Goal: Task Accomplishment & Management: Use online tool/utility

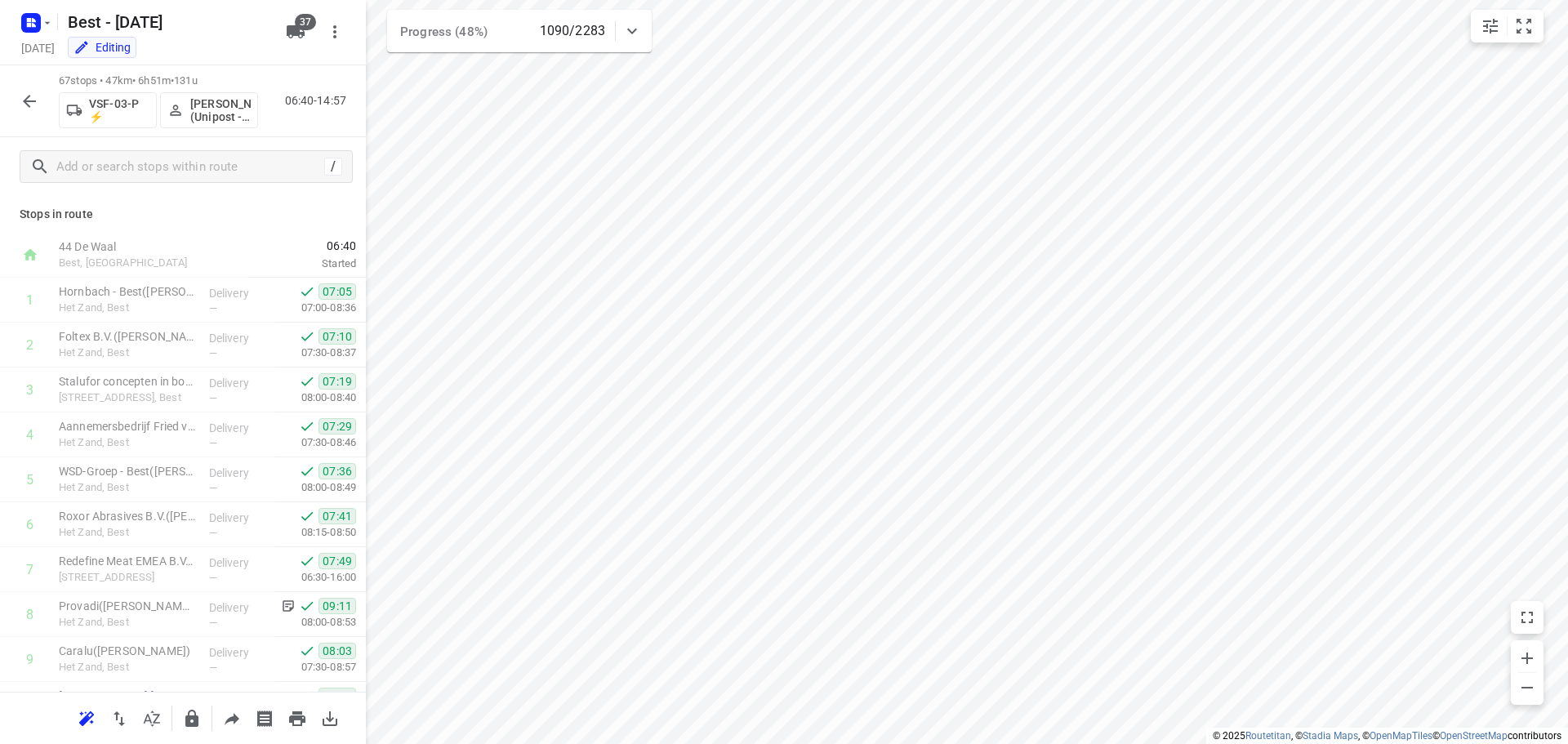
scroll to position [1486, 0]
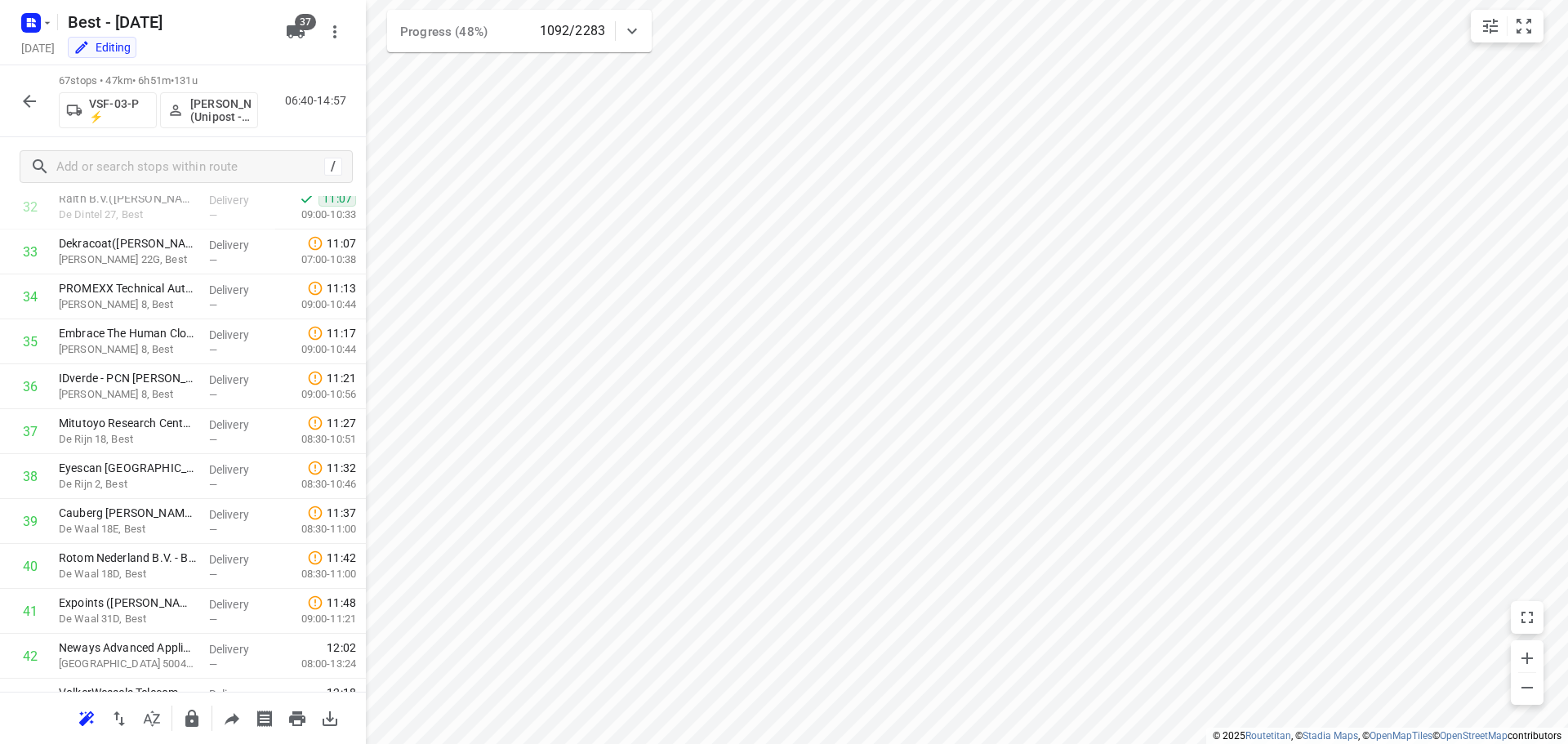
click at [38, 108] on icon "button" at bounding box center [30, 101] width 20 height 20
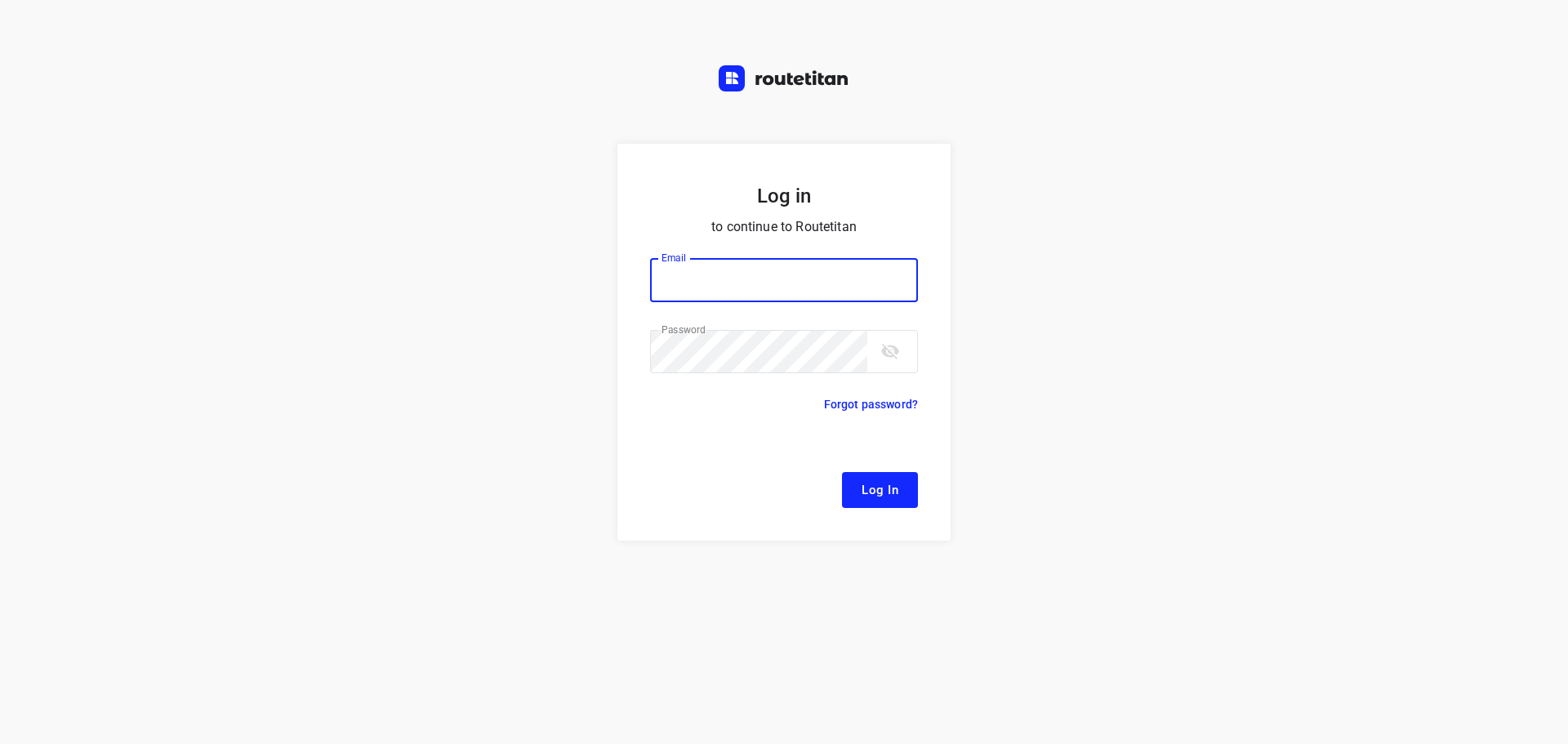
type input "remco@fruitopjewerk.nl"
click at [888, 498] on span "Log In" at bounding box center [880, 490] width 36 height 21
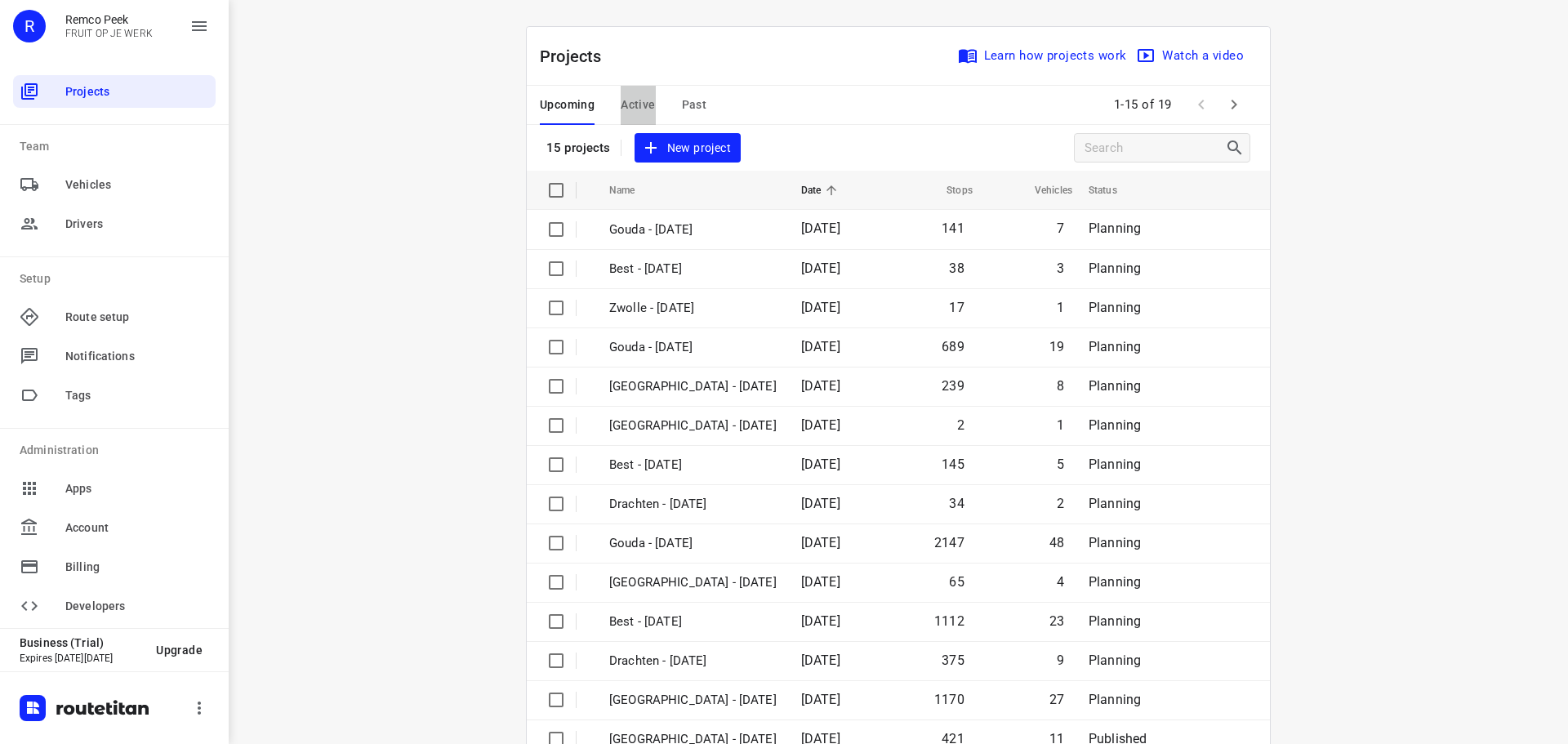
click at [621, 93] on button "Active" at bounding box center [638, 105] width 34 height 39
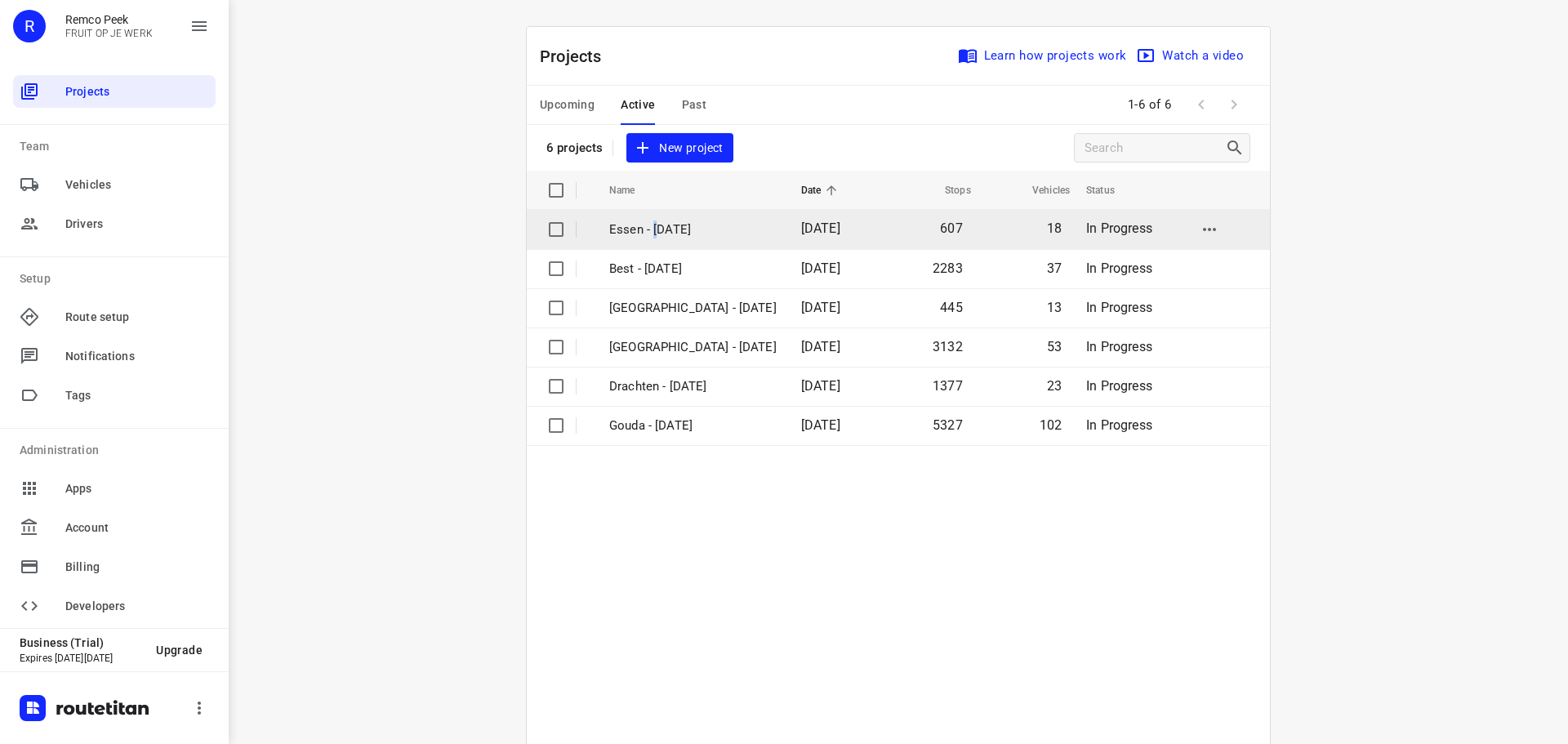
drag, startPoint x: 651, startPoint y: 234, endPoint x: 655, endPoint y: 215, distance: 19.4
click at [655, 215] on td "Essen - Monday" at bounding box center [690, 230] width 195 height 39
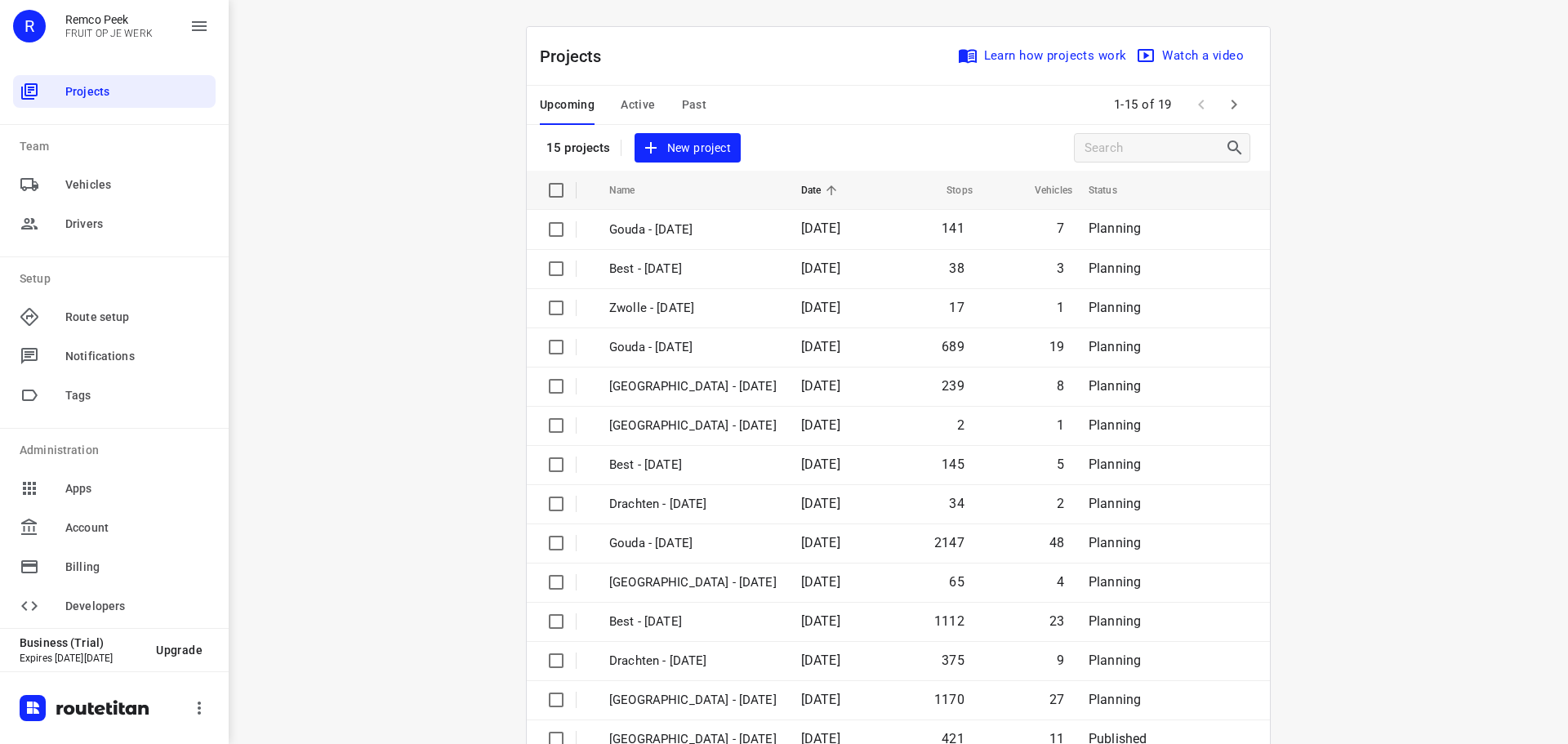
click at [627, 116] on button "Active" at bounding box center [638, 105] width 34 height 39
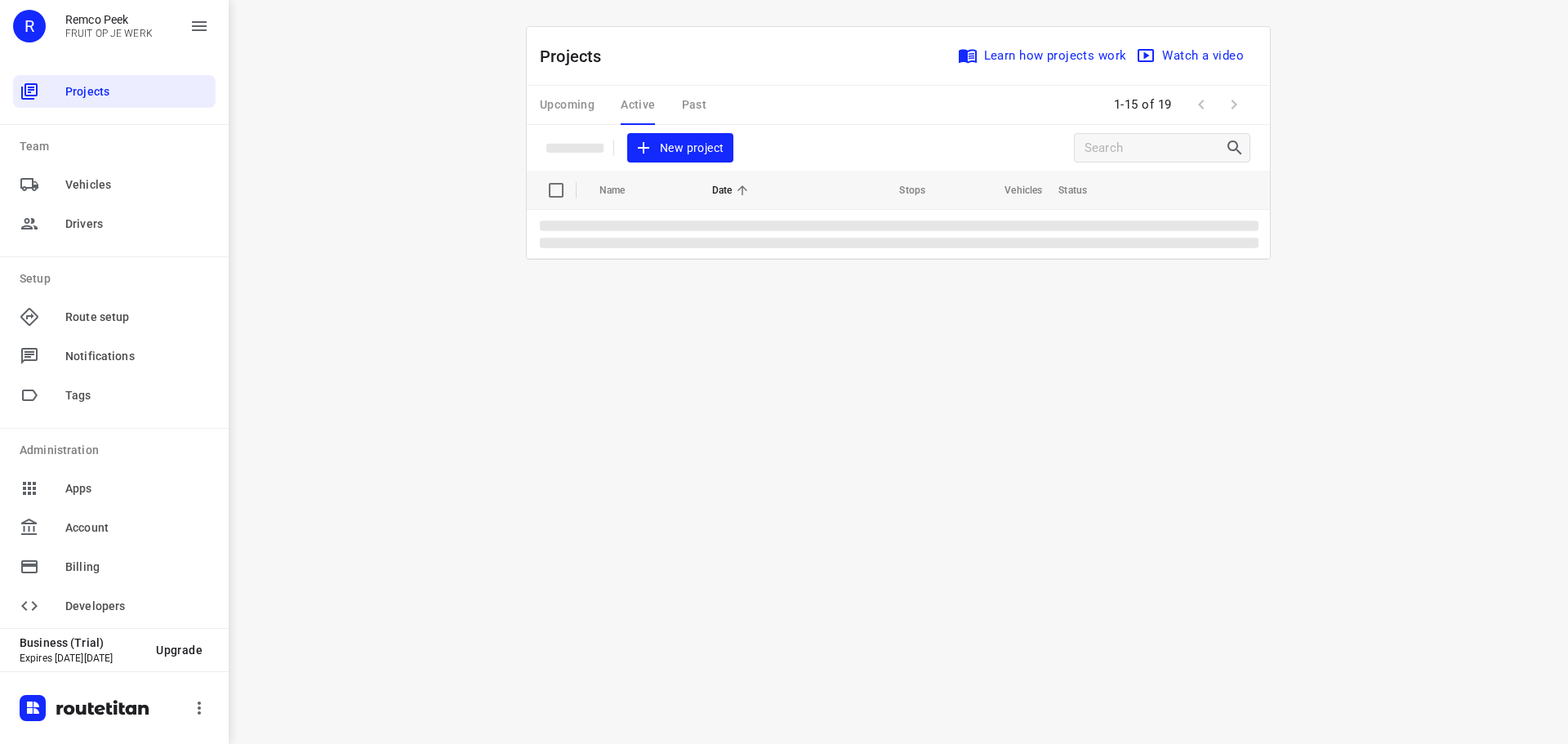
click at [627, 106] on div "Upcoming Active Past" at bounding box center [637, 105] width 193 height 39
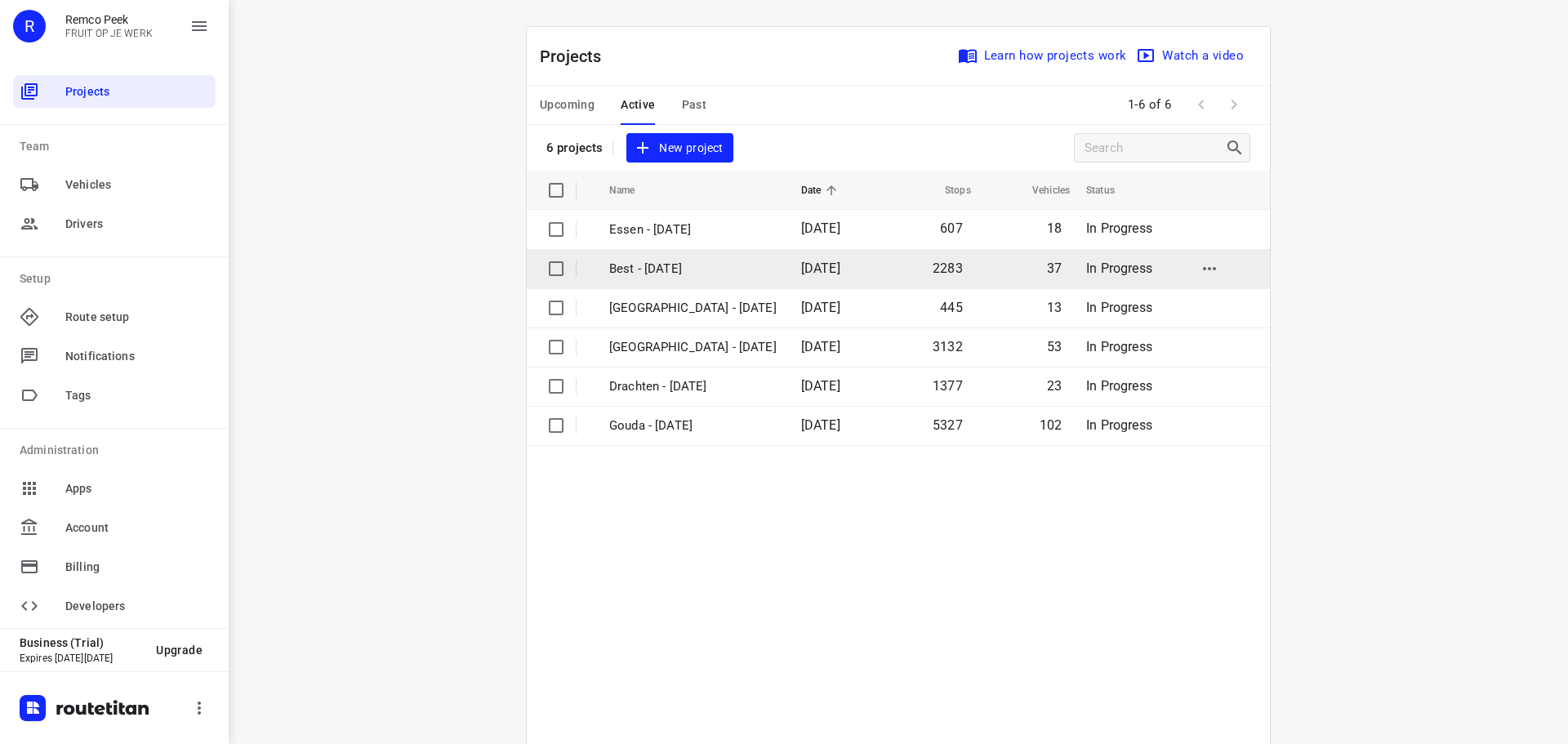
click at [642, 268] on p "Best - [DATE]" at bounding box center [692, 270] width 167 height 19
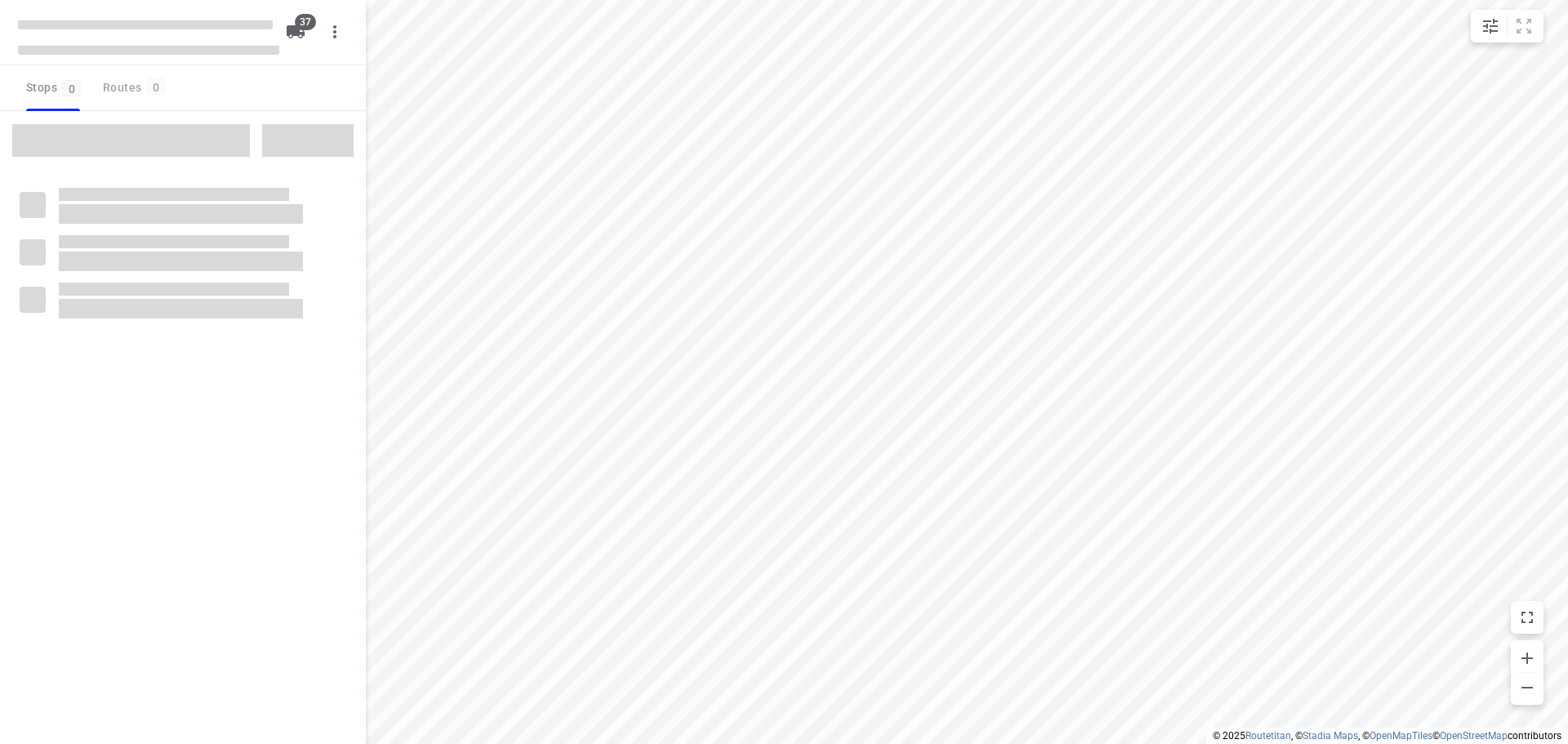
checkbox input "true"
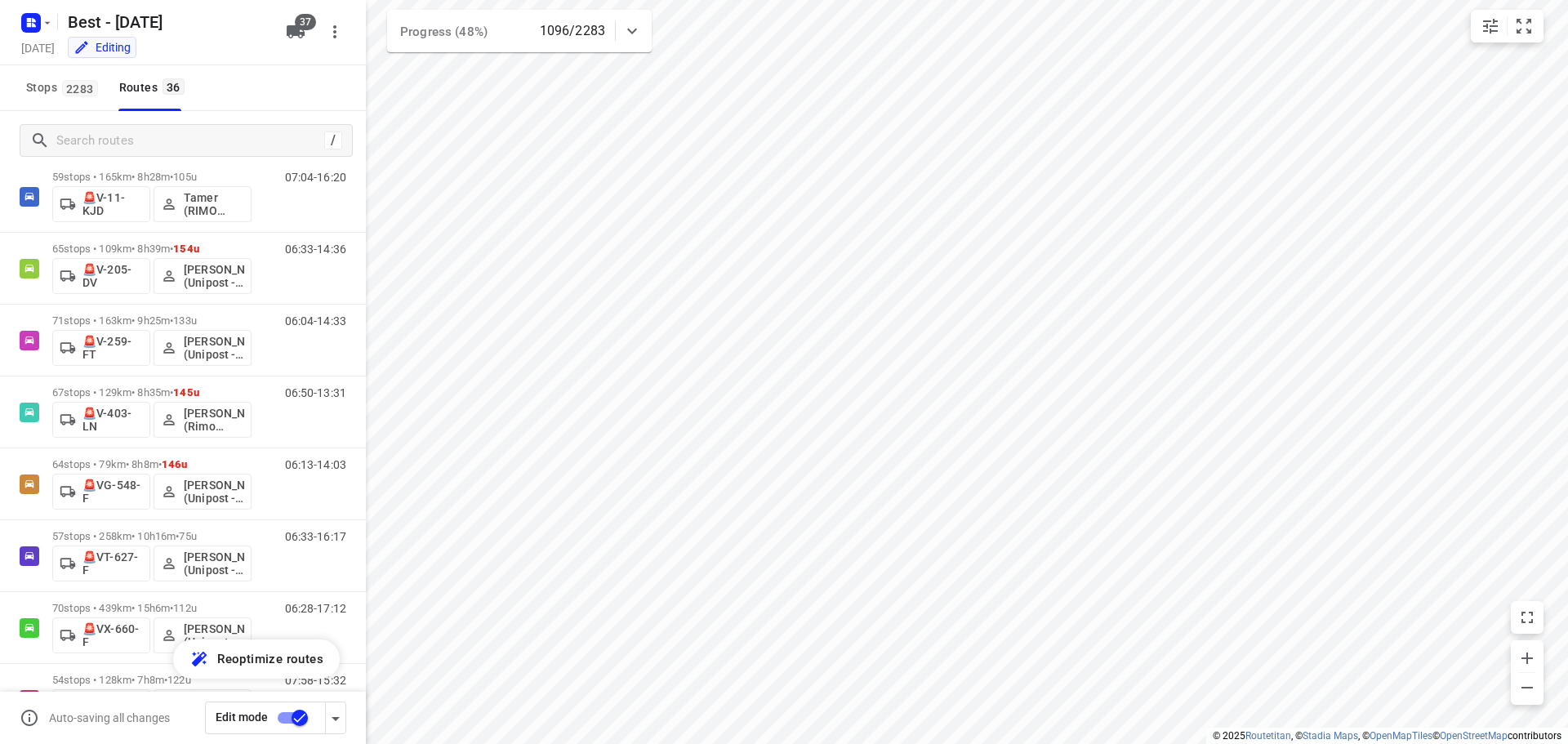
scroll to position [2119, 0]
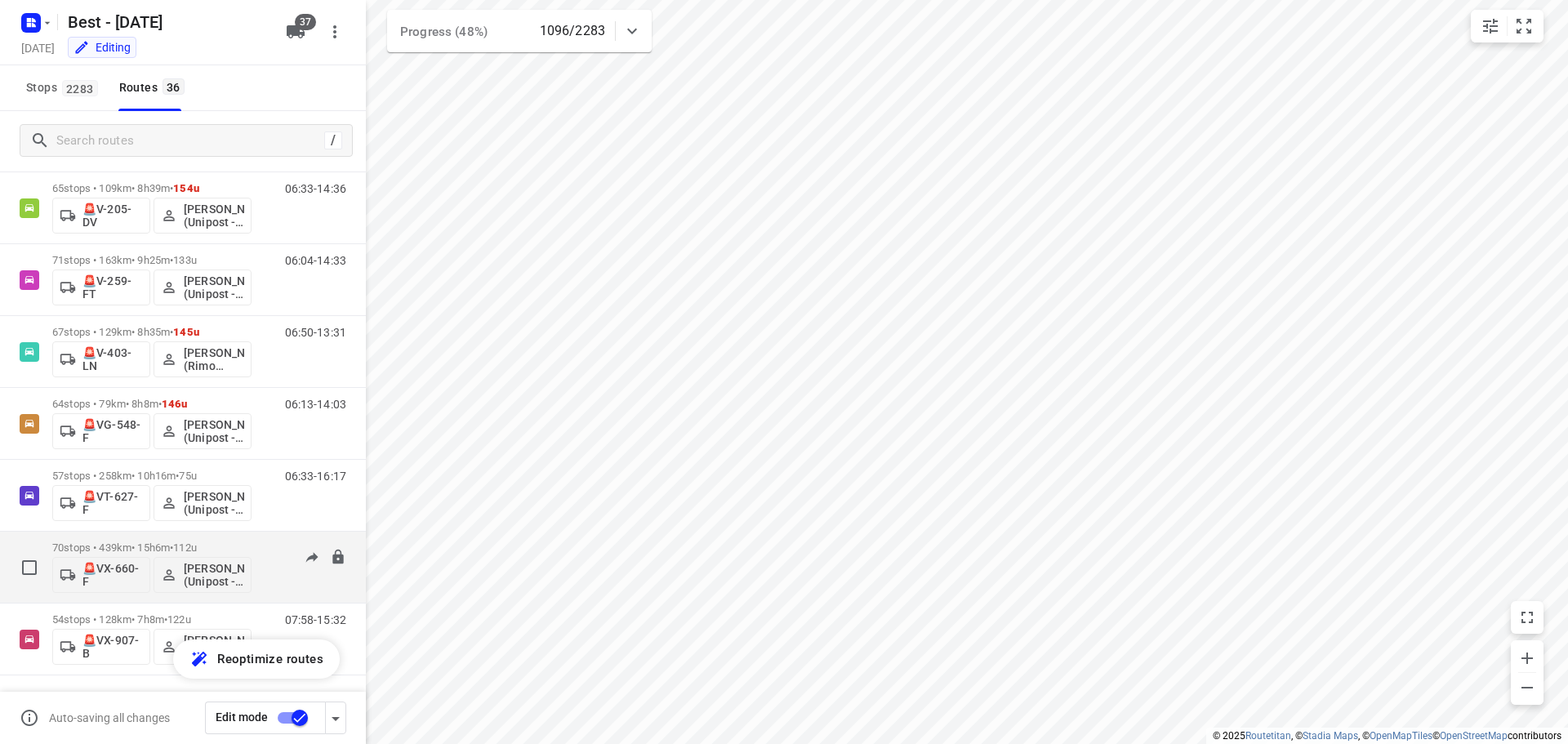
click at [216, 551] on p "70 stops • 439km • 15h6m • 112u" at bounding box center [152, 547] width 199 height 12
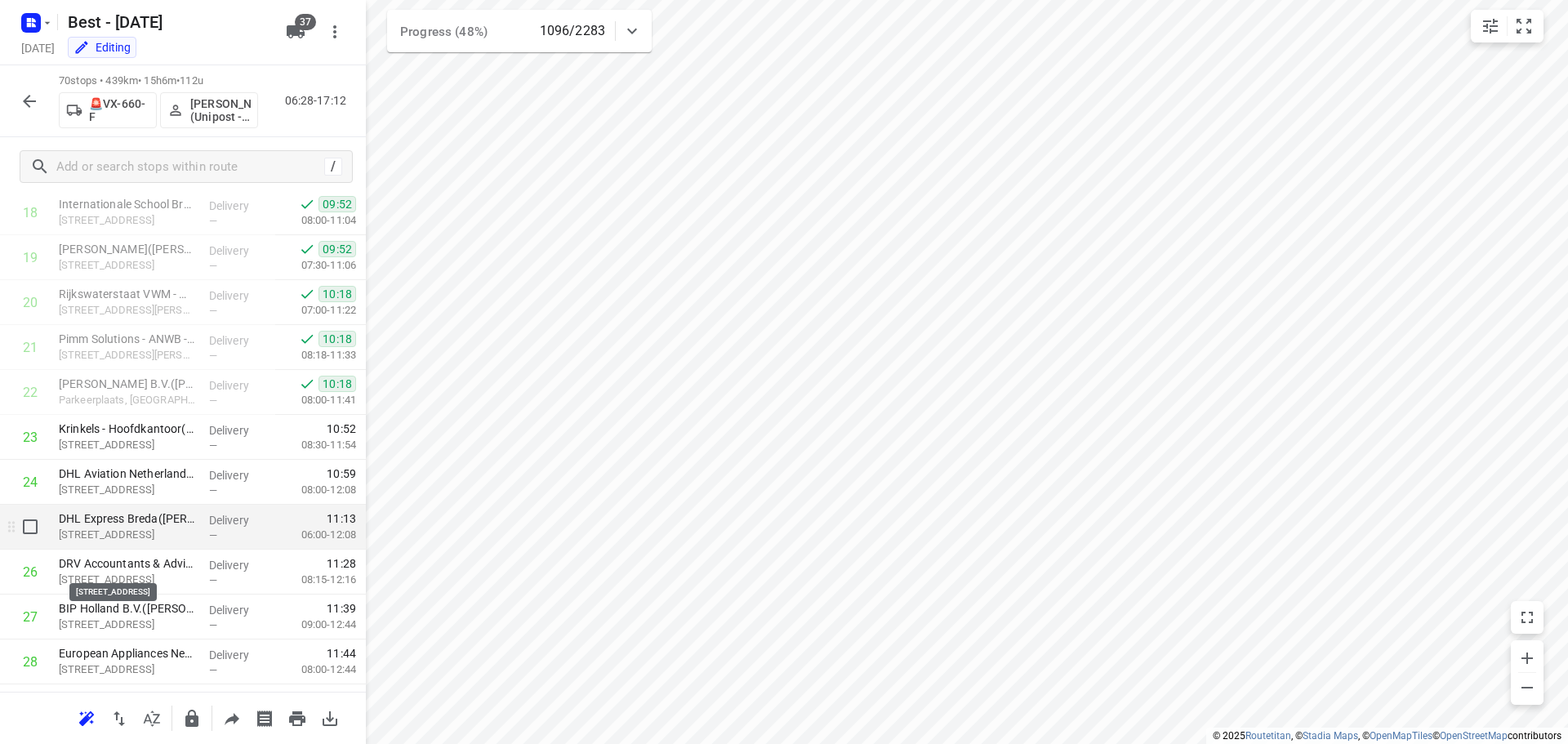
scroll to position [899, 0]
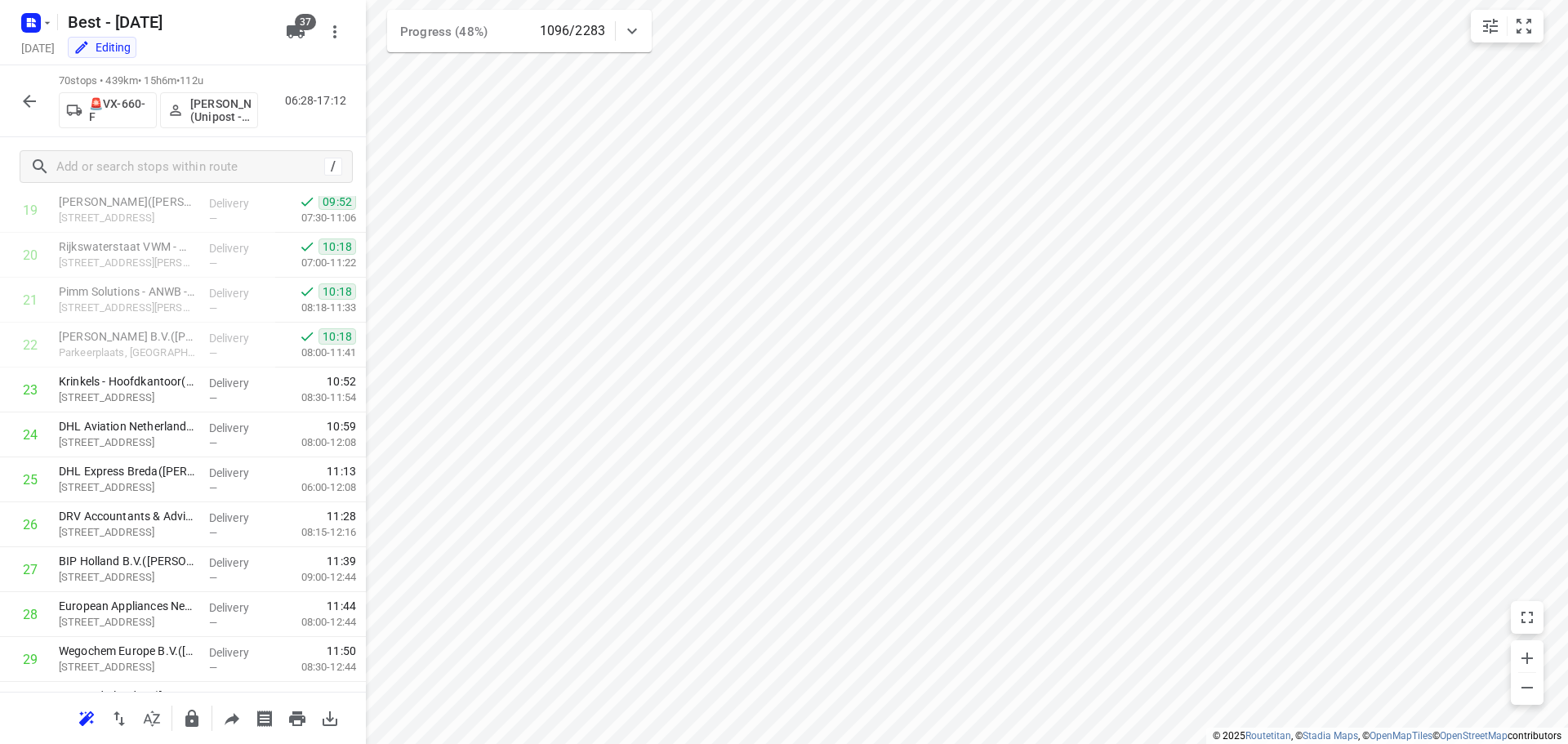
click at [41, 95] on button "button" at bounding box center [30, 101] width 33 height 33
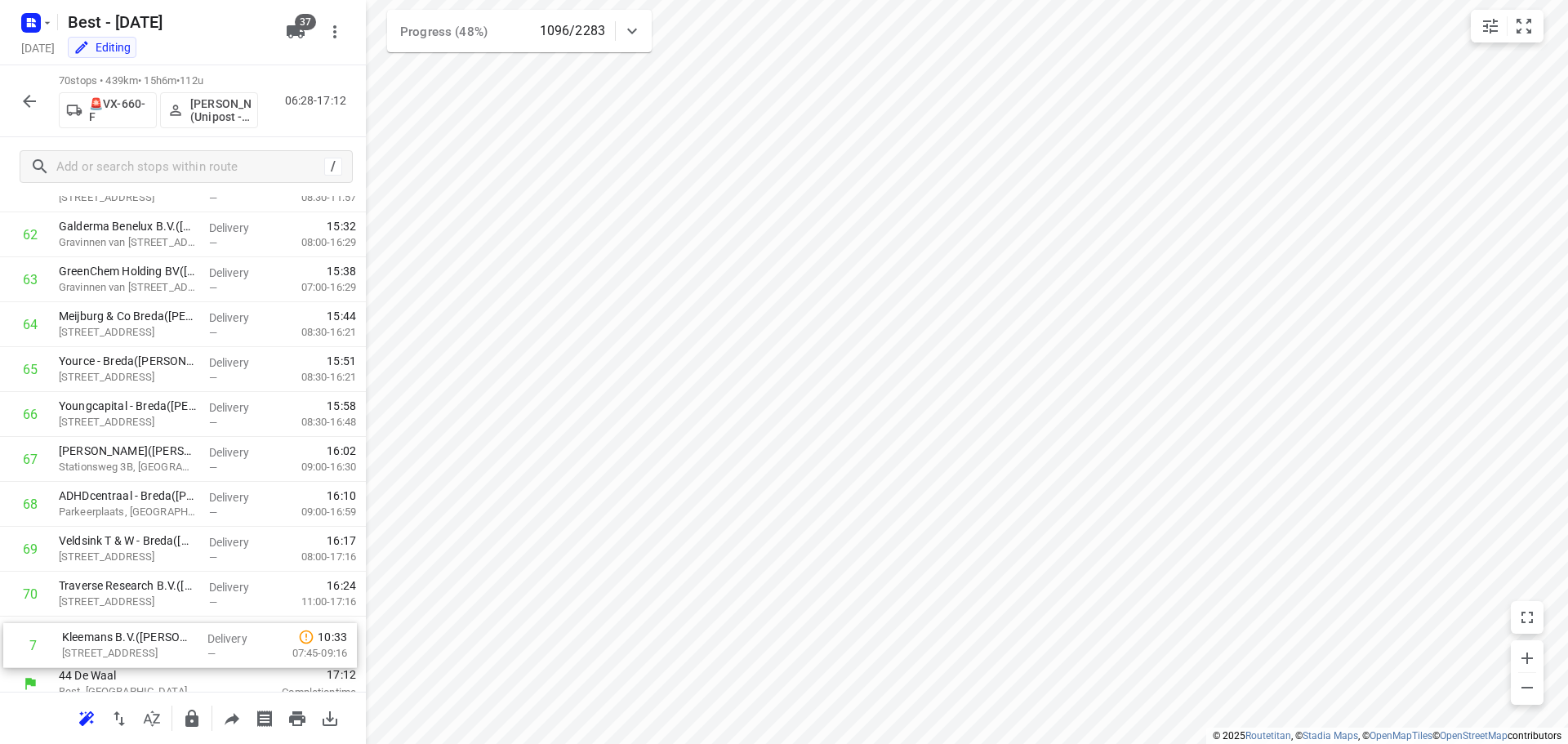
scroll to position [2776, 0]
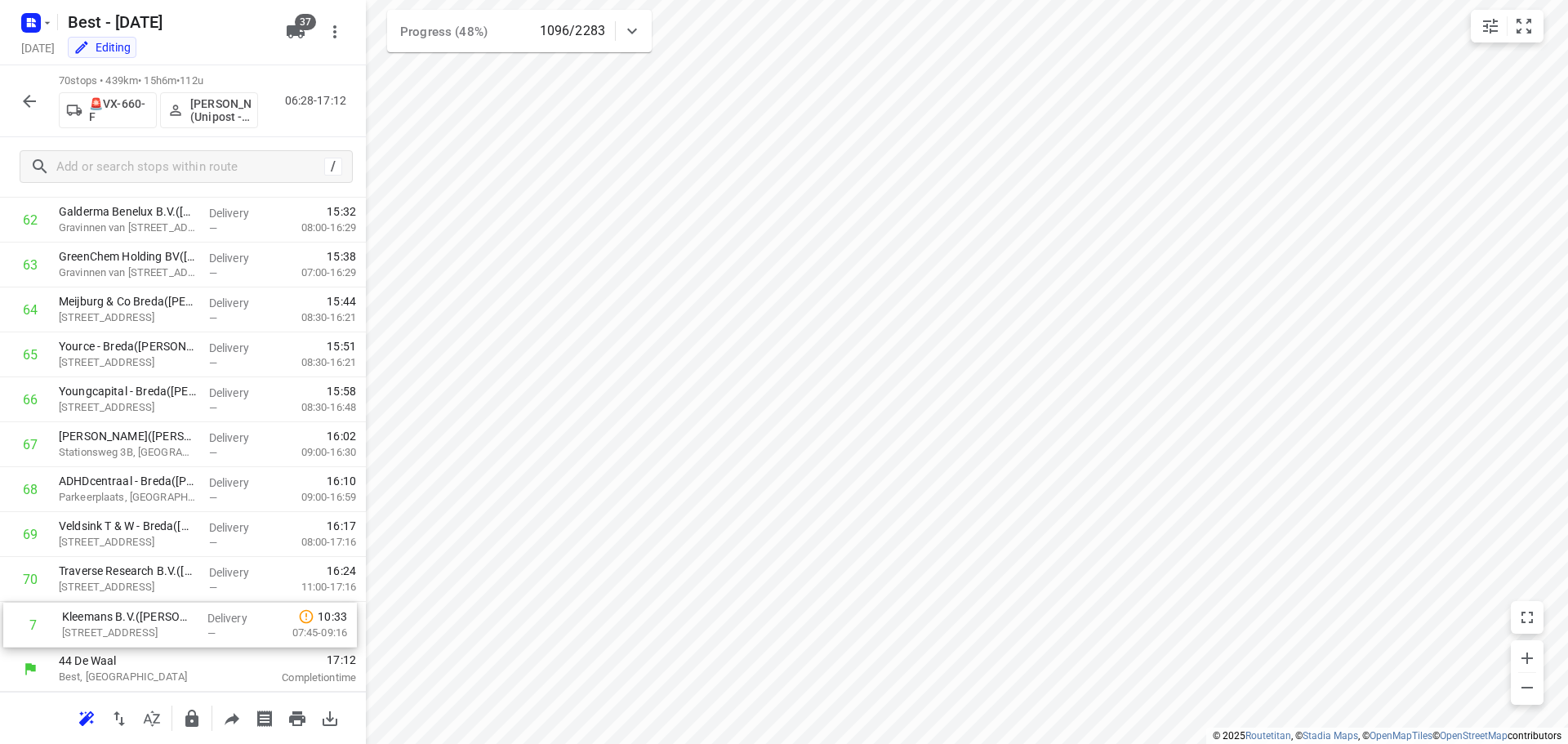
drag, startPoint x: 182, startPoint y: 411, endPoint x: 188, endPoint y: 640, distance: 229.1
click at [38, 111] on button "button" at bounding box center [30, 101] width 33 height 33
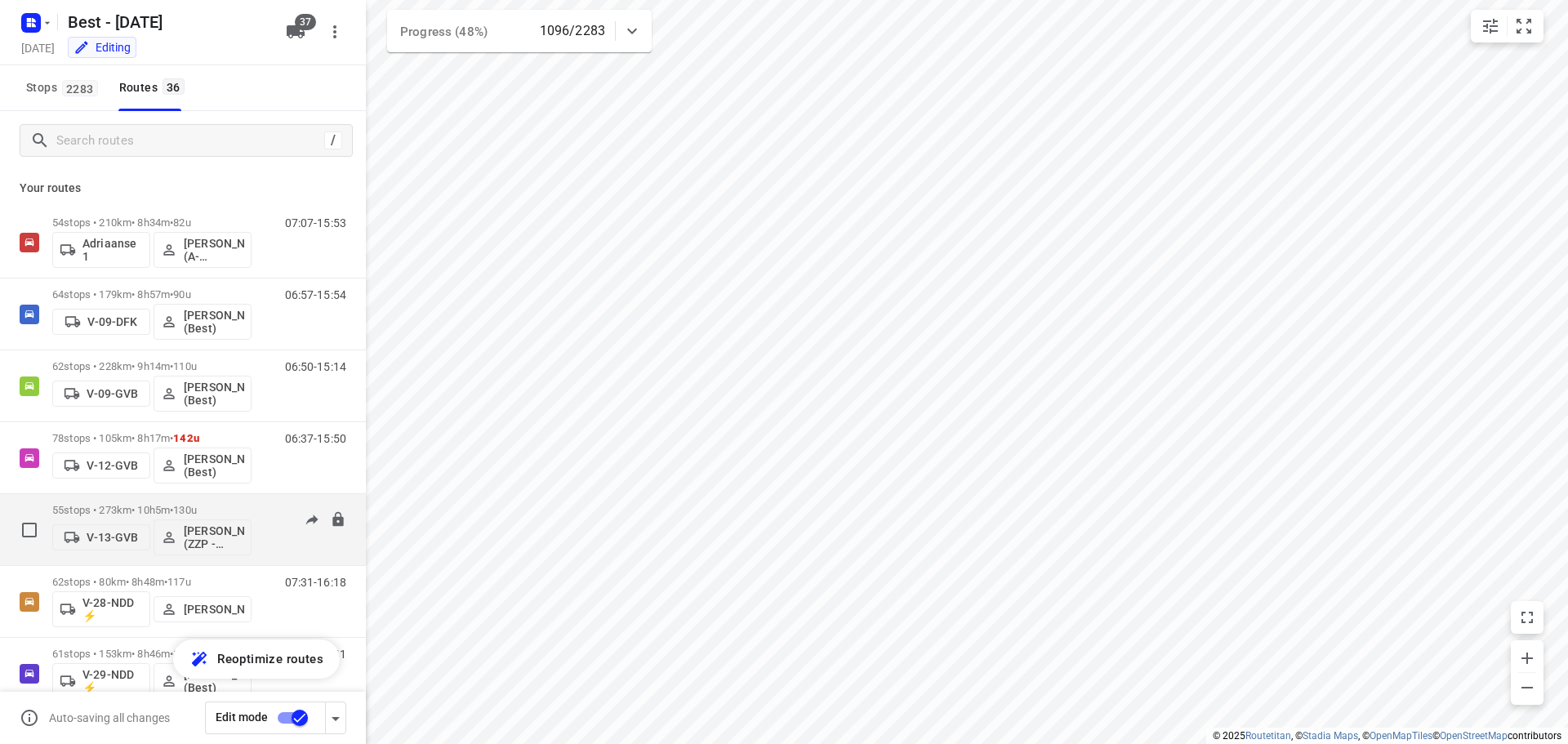
click at [277, 534] on div "07:12-17:07" at bounding box center [305, 534] width 81 height 59
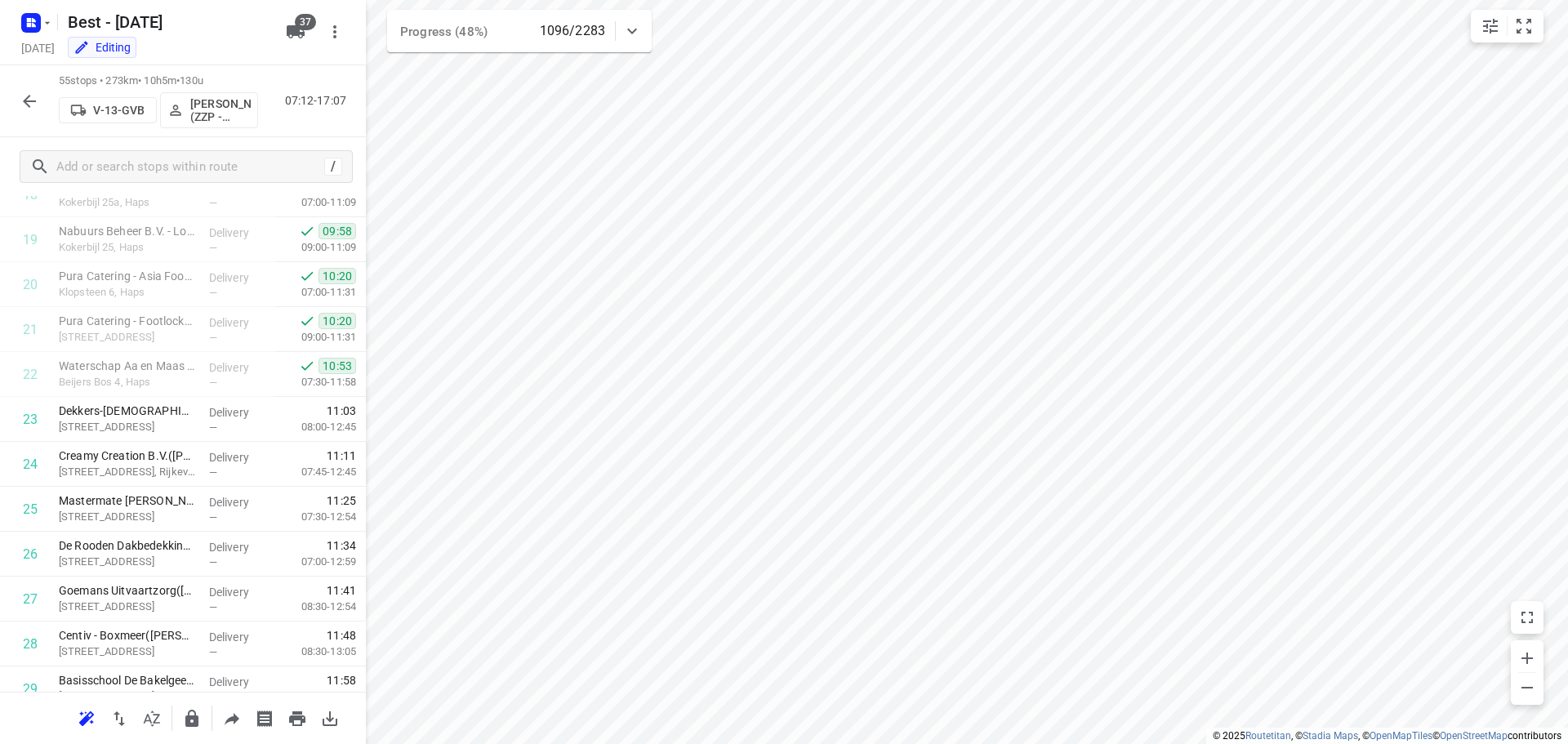
scroll to position [2102, 0]
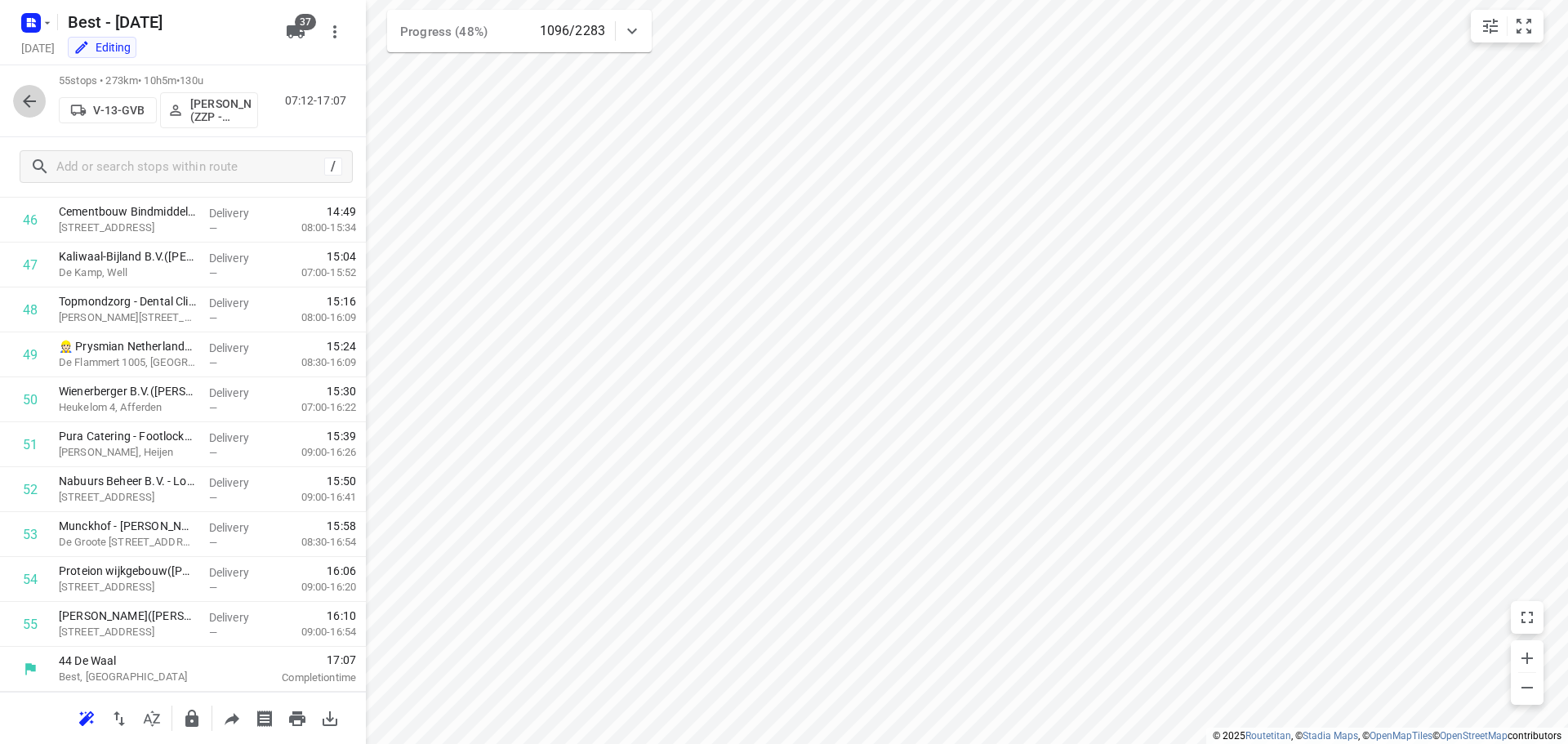
click at [25, 103] on icon "button" at bounding box center [30, 101] width 20 height 20
